Goal: Information Seeking & Learning: Learn about a topic

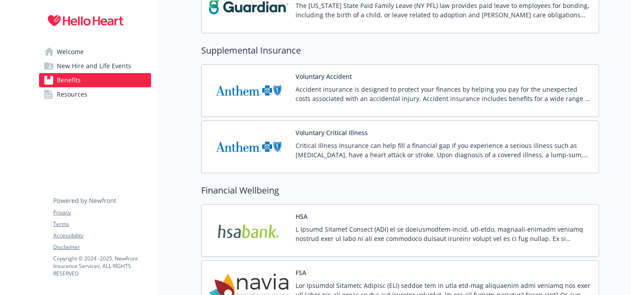
scroll to position [892, 0]
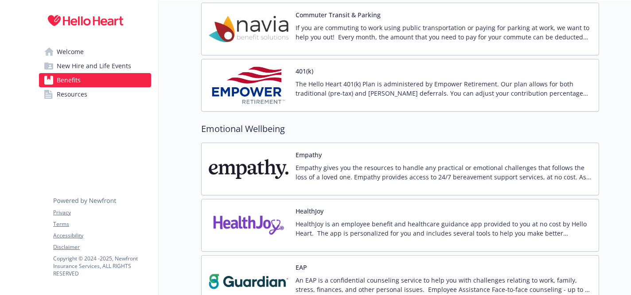
click at [307, 81] on p "The Hello Heart 401(k) Plan is administered by Empower Retirement. Our plan all…" at bounding box center [444, 88] width 296 height 19
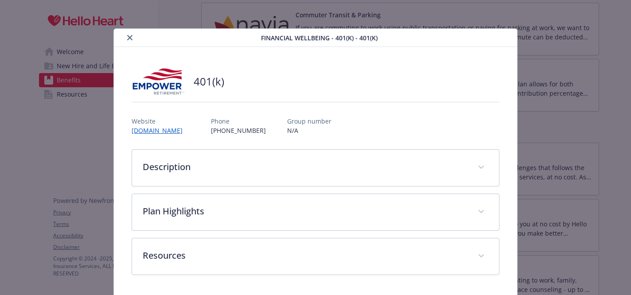
scroll to position [0, 0]
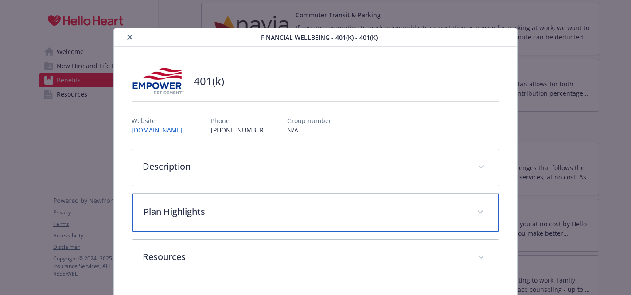
click at [193, 220] on div "Plan Highlights" at bounding box center [315, 213] width 367 height 38
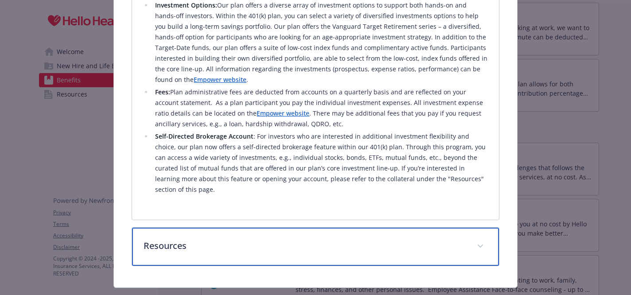
click at [200, 239] on p "Resources" at bounding box center [305, 245] width 322 height 13
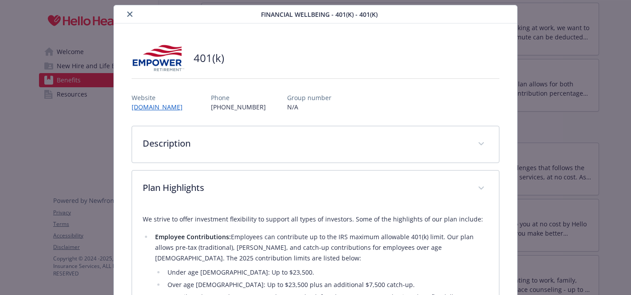
scroll to position [0, 0]
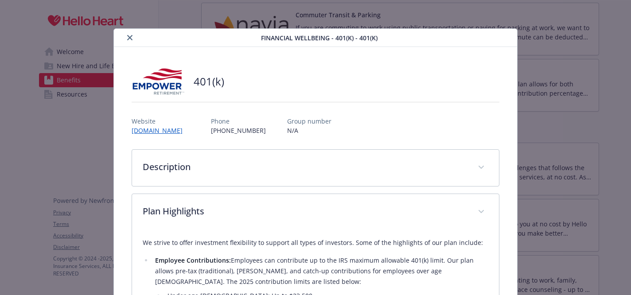
click at [194, 94] on div "401(k)" at bounding box center [316, 81] width 368 height 27
